Goal: Check status: Check status

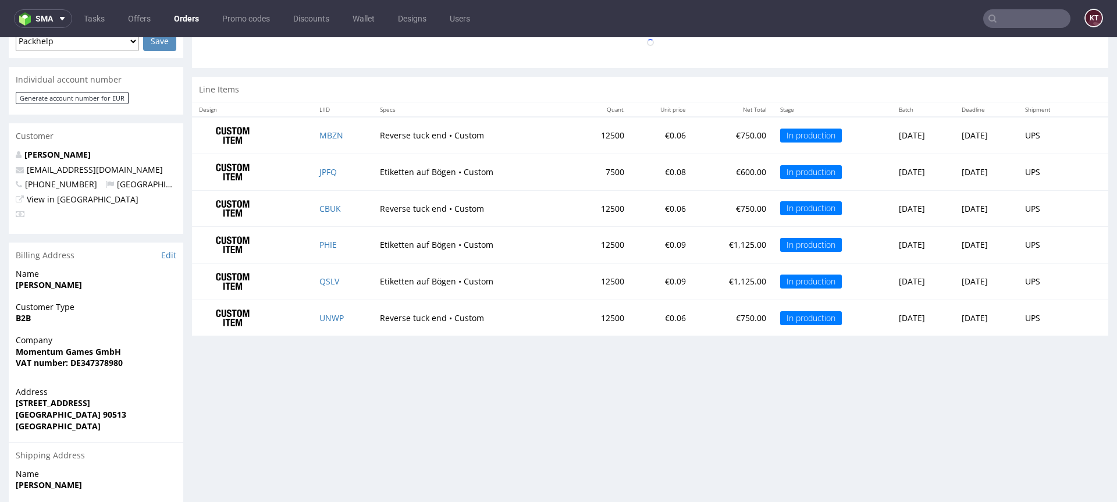
scroll to position [560, 0]
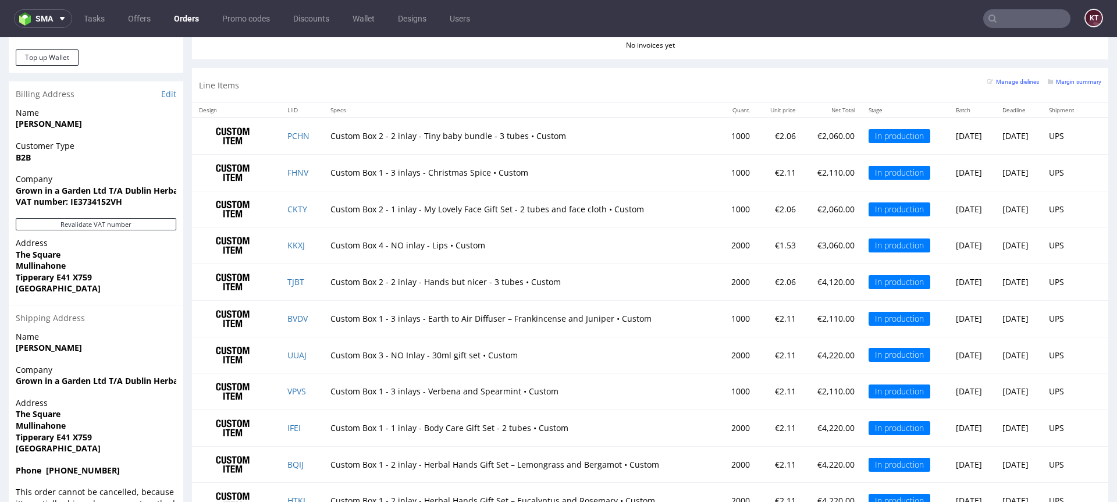
scroll to position [820, 0]
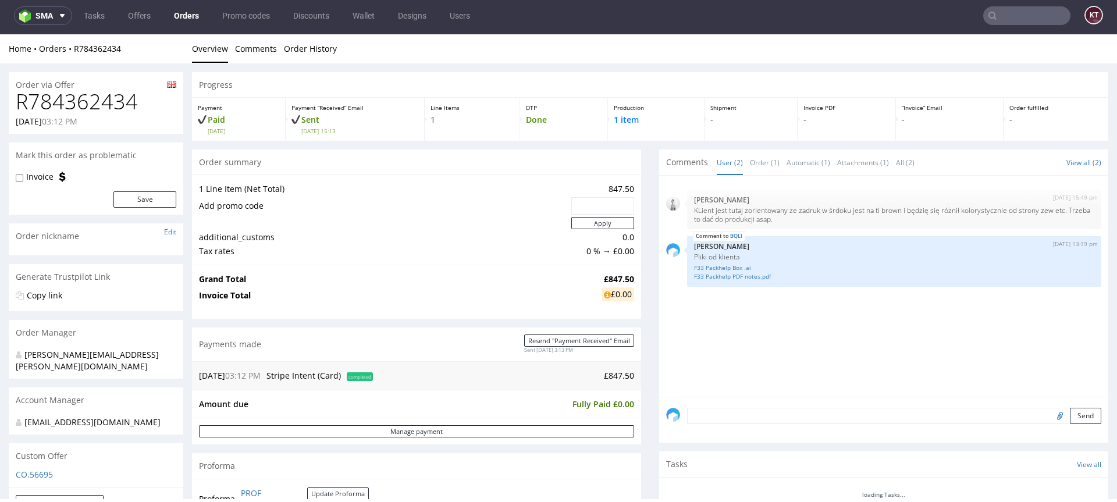
scroll to position [499, 0]
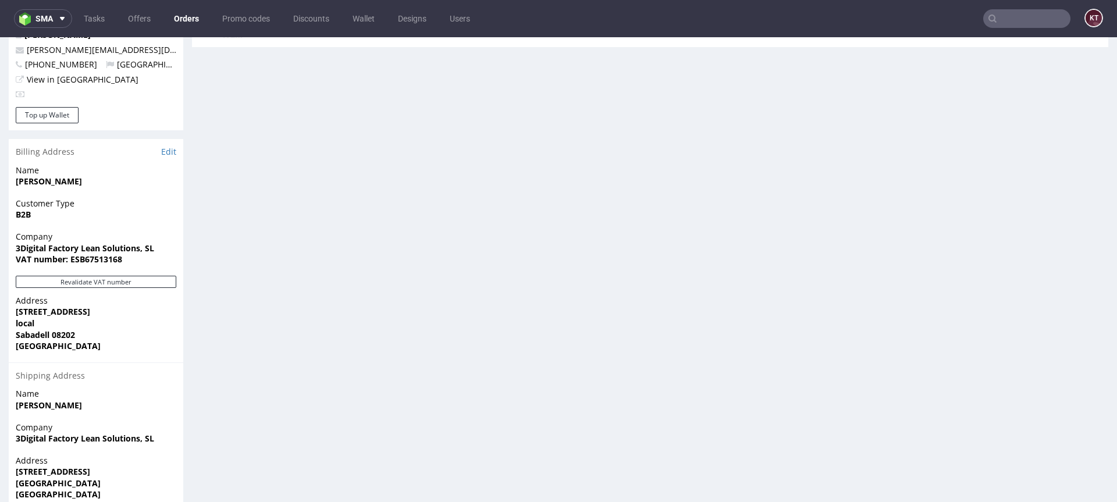
scroll to position [652, 0]
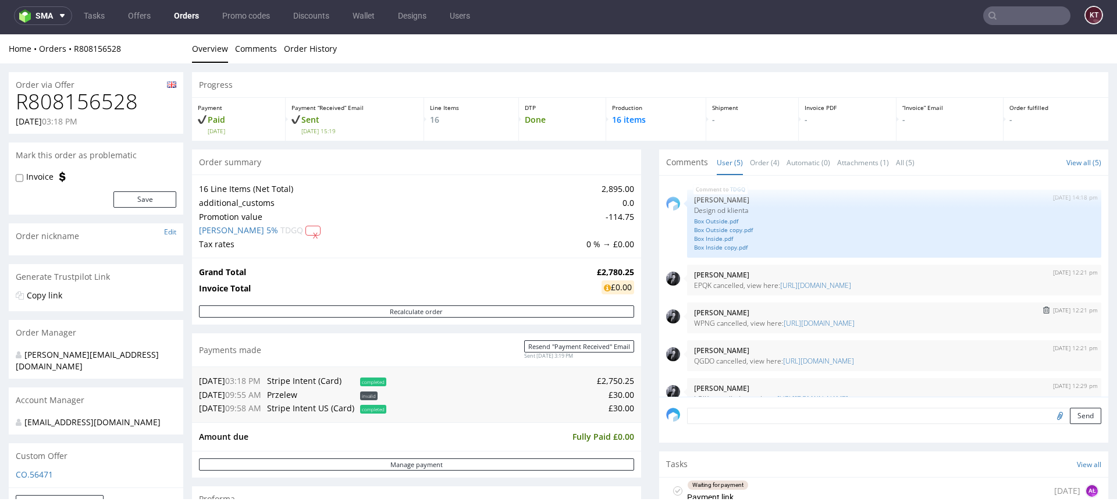
scroll to position [19, 0]
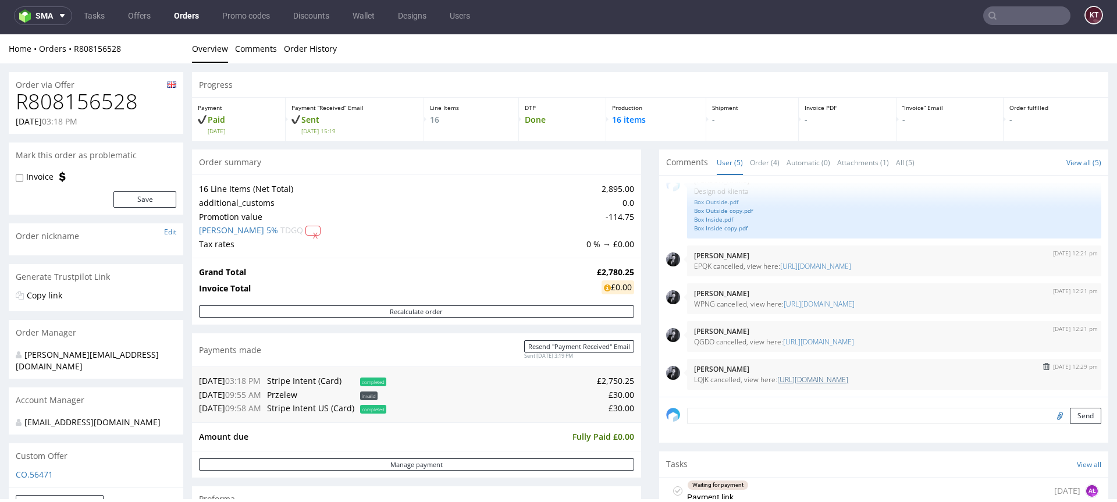
click at [825, 382] on link "[URL][DOMAIN_NAME]" at bounding box center [812, 380] width 71 height 10
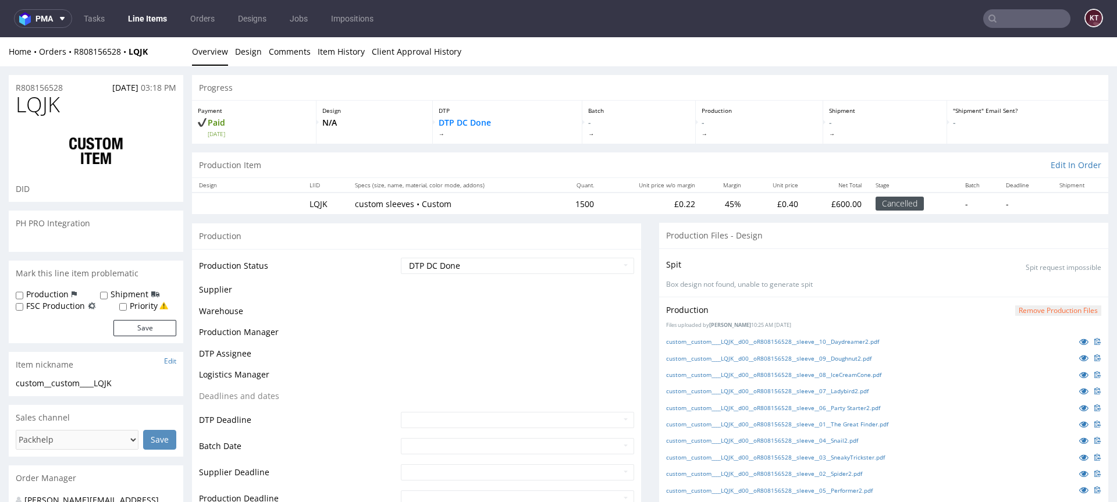
scroll to position [19, 0]
